Goal: Transaction & Acquisition: Purchase product/service

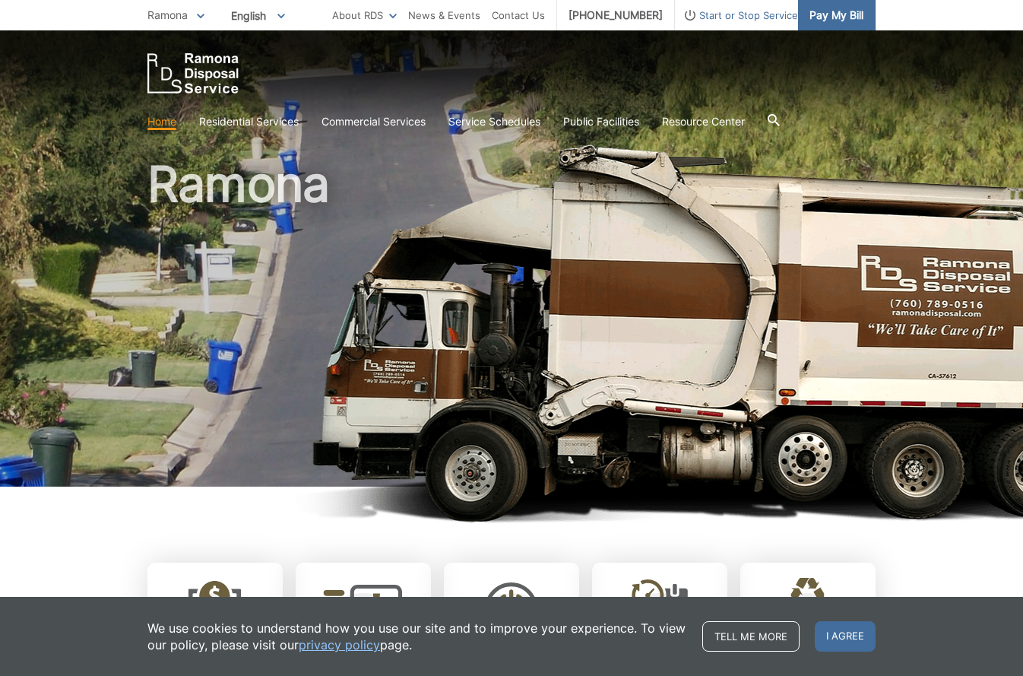
click at [831, 14] on span "Pay My Bill" at bounding box center [836, 15] width 54 height 17
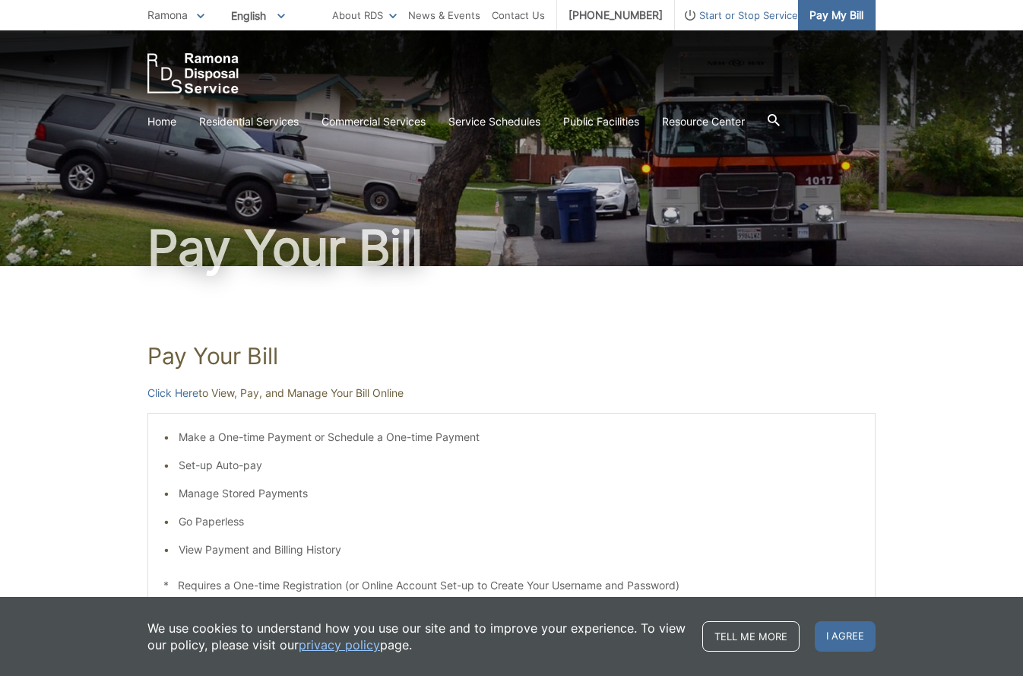
click at [818, 11] on span "Pay My Bill" at bounding box center [836, 15] width 54 height 17
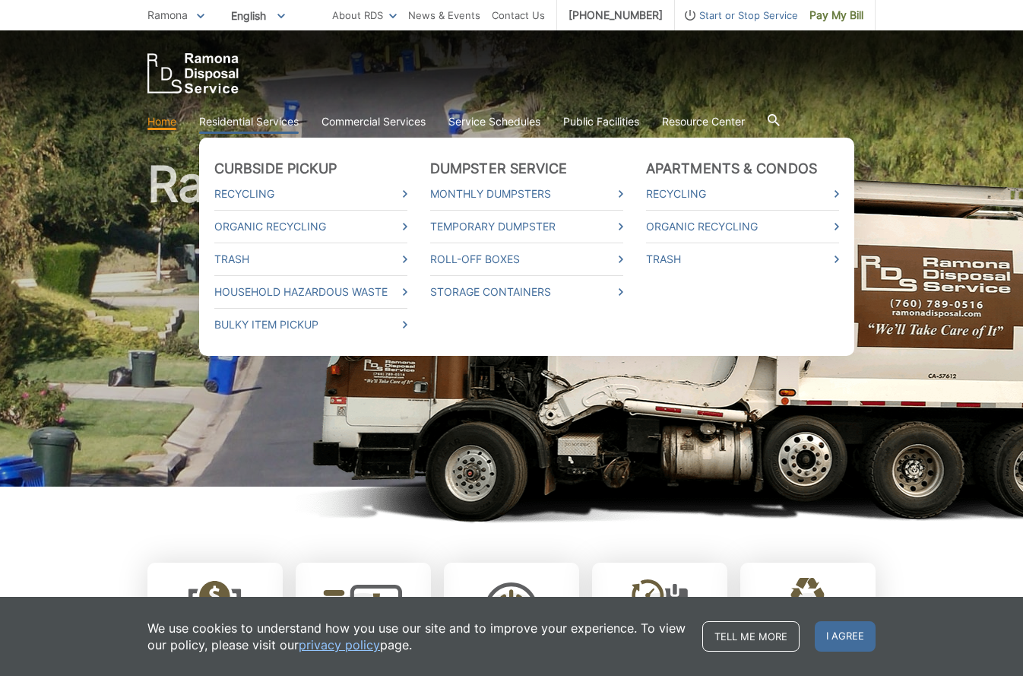
click at [217, 124] on link "Residential Services" at bounding box center [249, 121] width 100 height 17
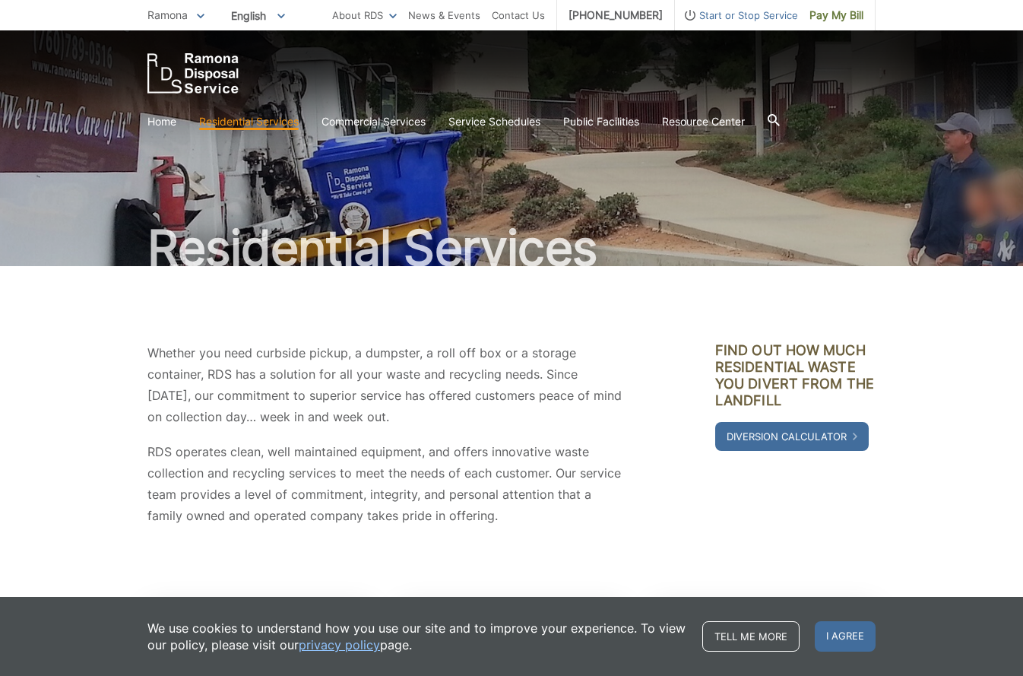
click at [202, 16] on icon at bounding box center [201, 16] width 8 height 5
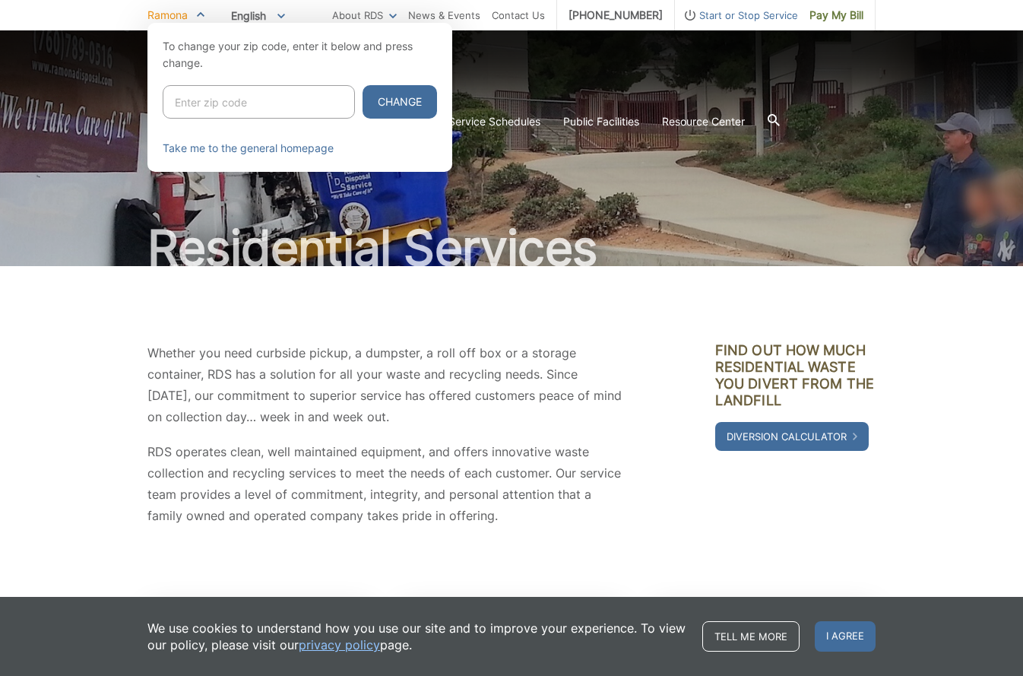
click at [177, 16] on span "Ramona" at bounding box center [167, 14] width 40 height 13
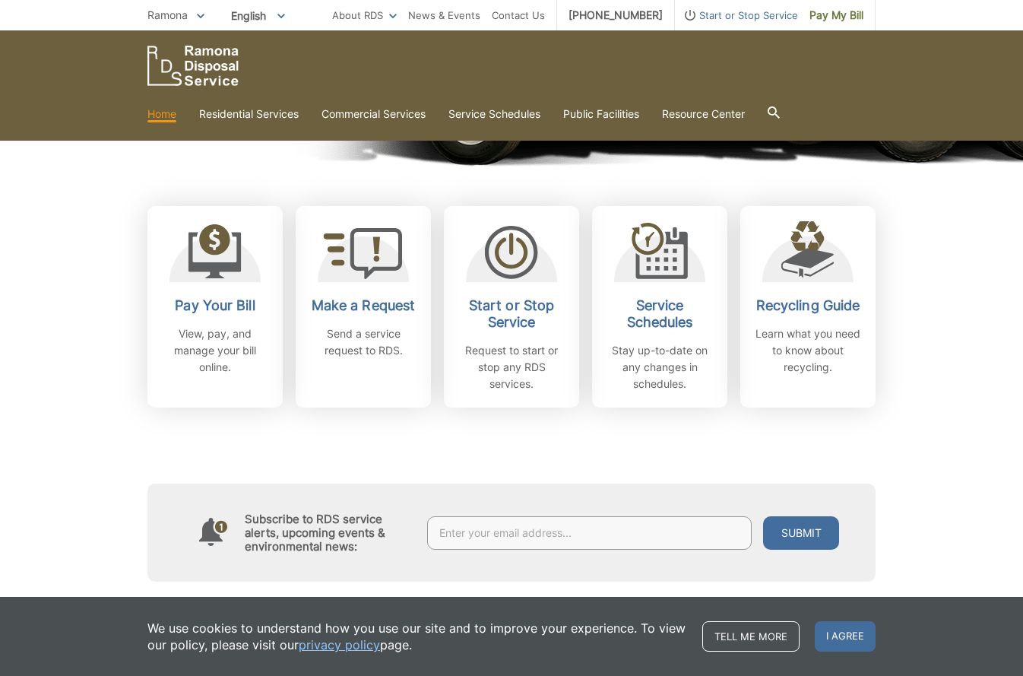
scroll to position [338, 0]
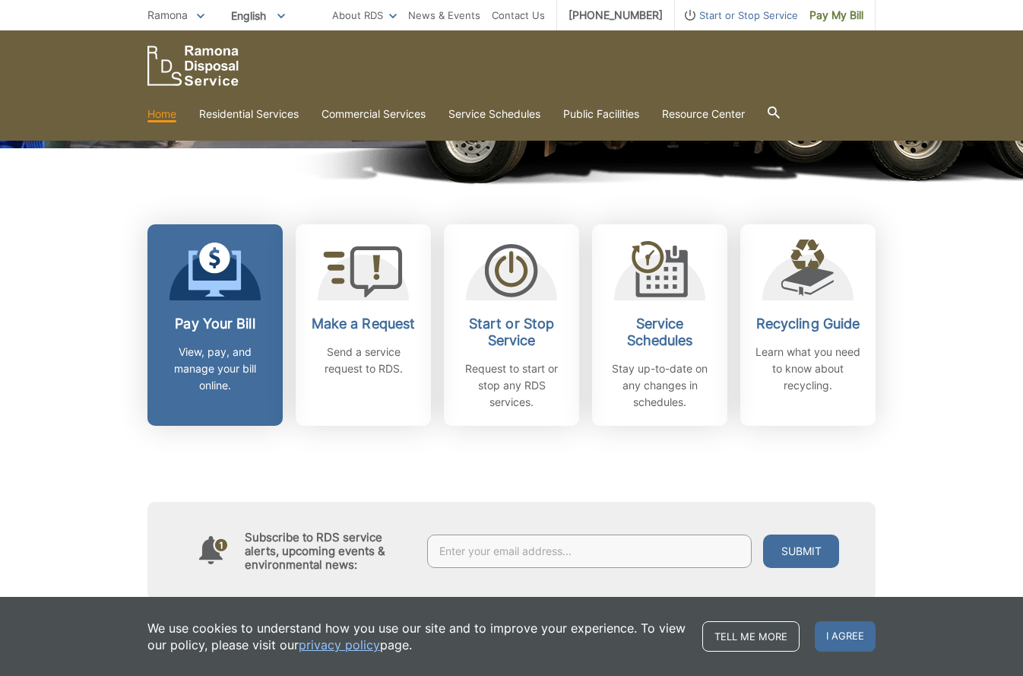
click at [215, 296] on icon at bounding box center [214, 273] width 53 height 46
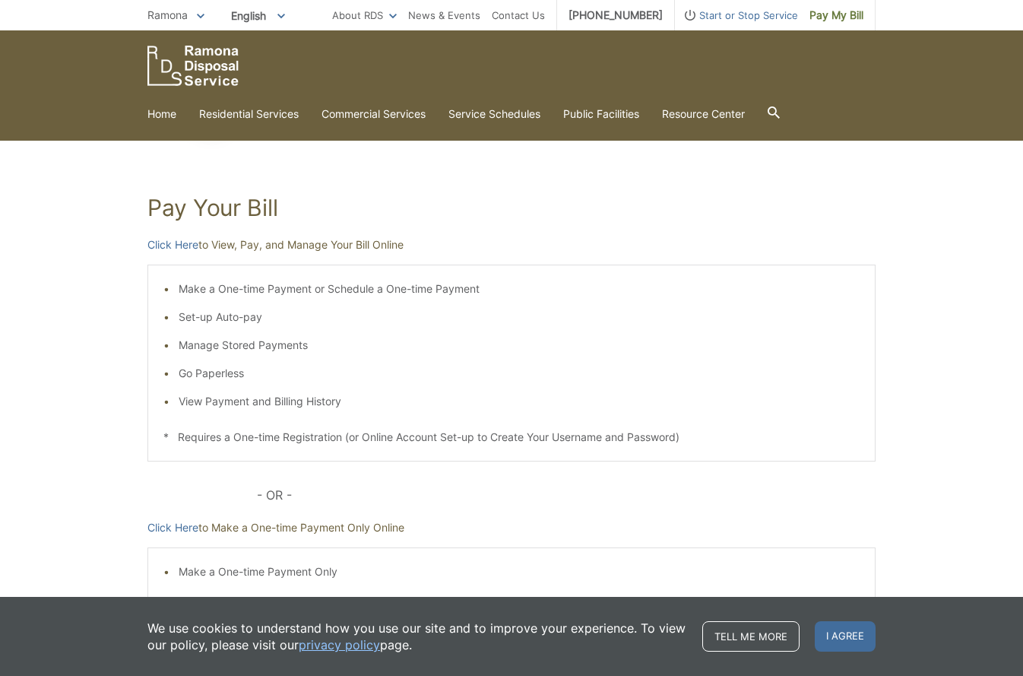
scroll to position [131, 0]
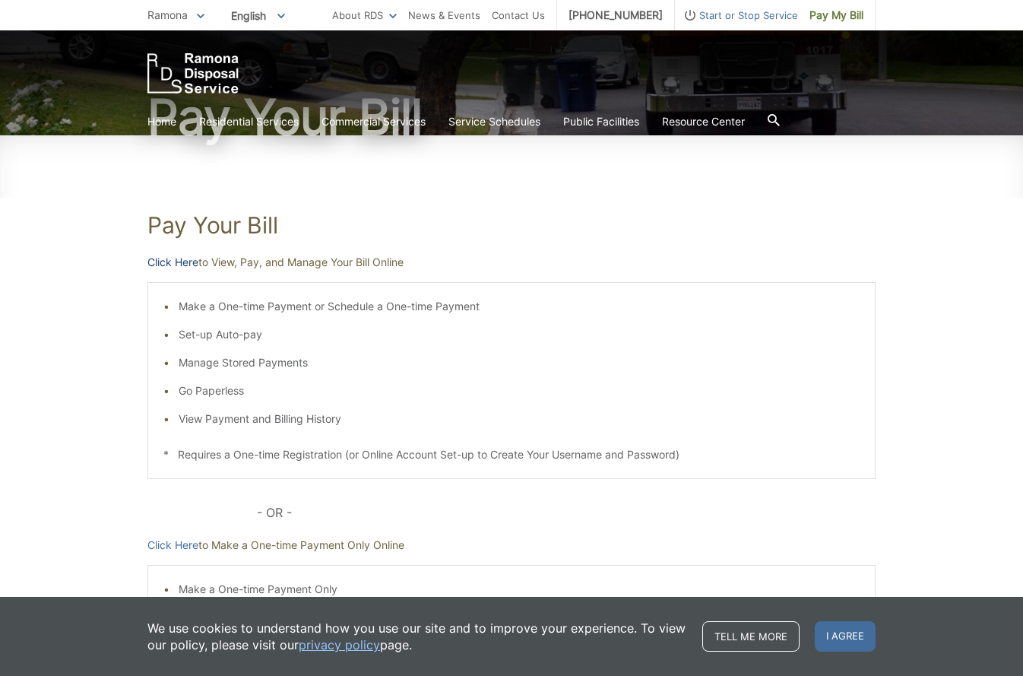
click at [169, 263] on link "Click Here" at bounding box center [172, 262] width 51 height 17
